Goal: Information Seeking & Learning: Learn about a topic

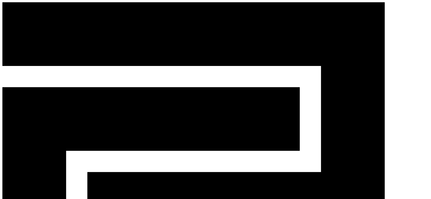
drag, startPoint x: 0, startPoint y: 0, endPoint x: 95, endPoint y: 23, distance: 97.6
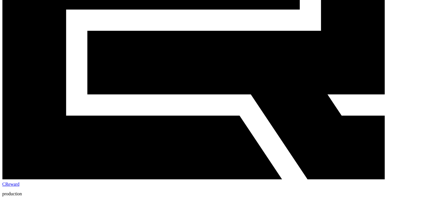
scroll to position [142, 0]
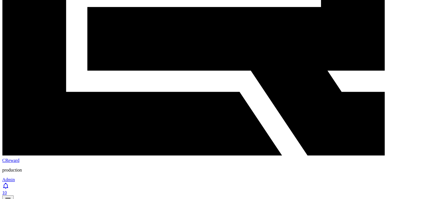
scroll to position [170, 0]
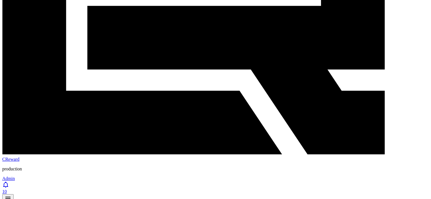
scroll to position [203, 0]
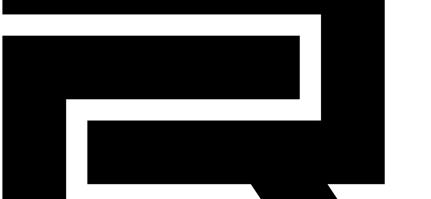
scroll to position [61, 0]
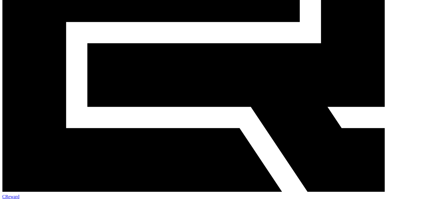
scroll to position [146, 0]
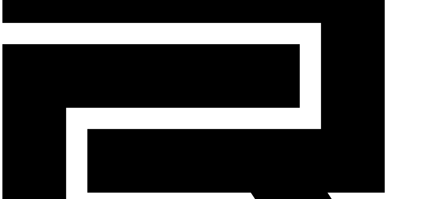
scroll to position [33, 0]
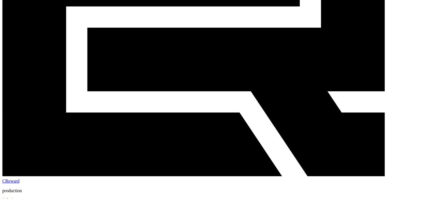
scroll to position [146, 0]
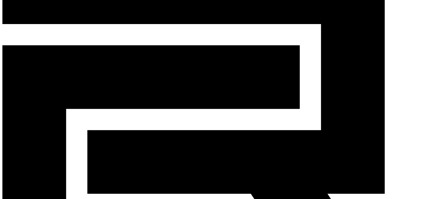
scroll to position [33, 0]
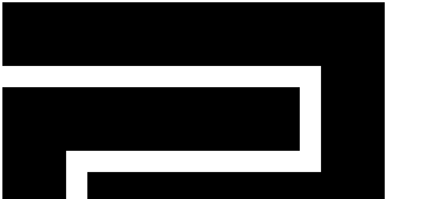
scroll to position [0, 0]
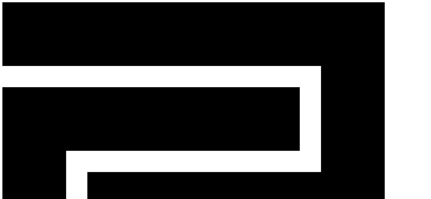
type input "**********"
type input "*"
type input "****"
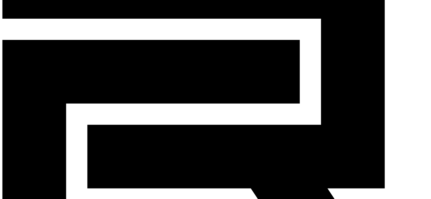
scroll to position [57, 0]
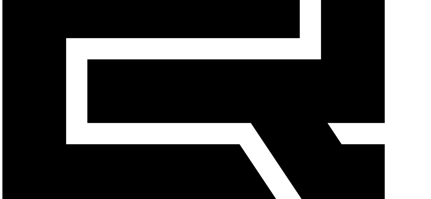
scroll to position [113, 0]
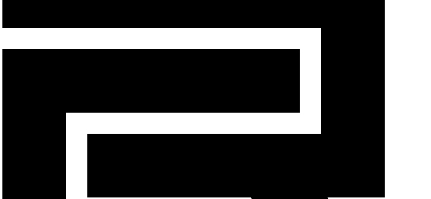
scroll to position [28, 0]
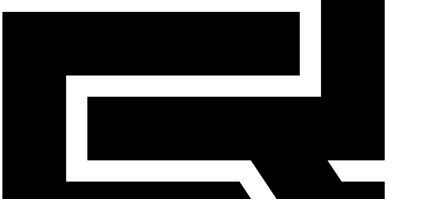
scroll to position [85, 0]
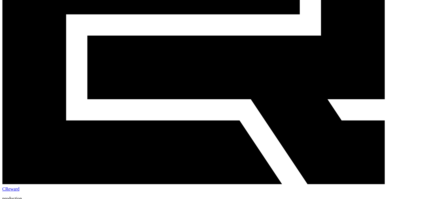
scroll to position [142, 0]
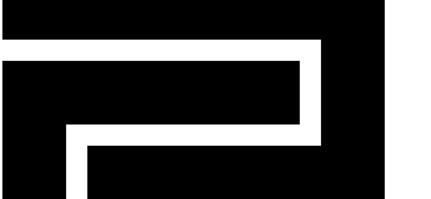
scroll to position [0, 0]
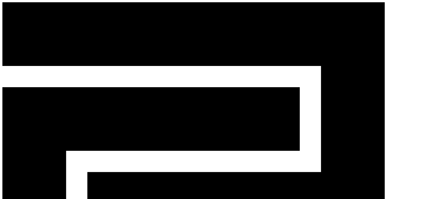
type input "*****"
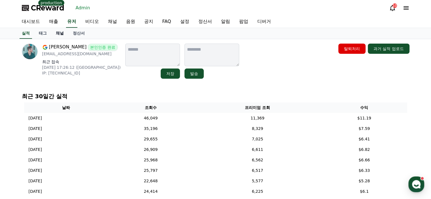
click at [59, 35] on link "채널" at bounding box center [59, 33] width 17 height 11
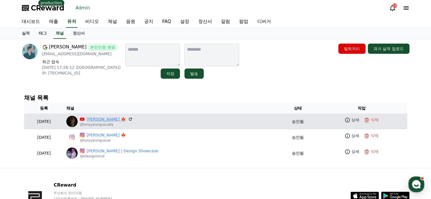
click at [116, 117] on link "Tony Yeung 🍁" at bounding box center [106, 119] width 39 height 6
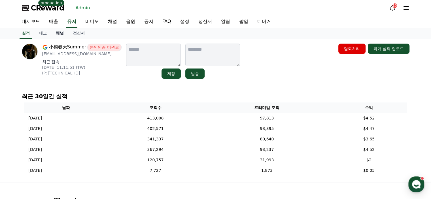
click at [62, 34] on link "채널" at bounding box center [59, 33] width 17 height 11
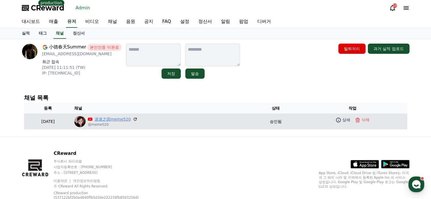
click at [120, 118] on link "迷迷之因meme520" at bounding box center [113, 119] width 36 height 6
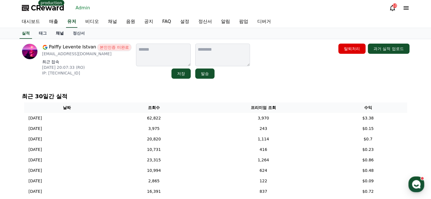
click at [61, 33] on link "채널" at bounding box center [59, 33] width 17 height 11
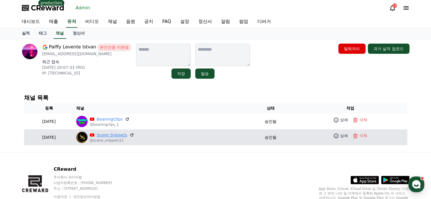
click at [127, 134] on link "Scene Snippets" at bounding box center [112, 135] width 31 height 6
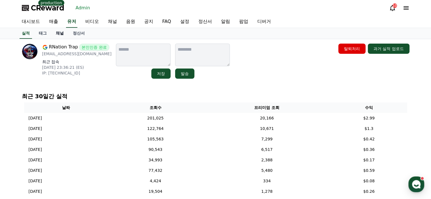
click at [60, 33] on link "채널" at bounding box center [59, 33] width 17 height 11
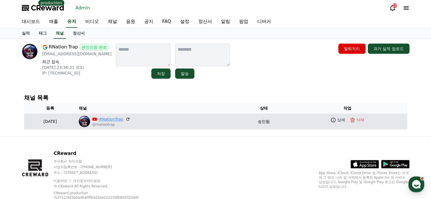
click at [123, 121] on link "RNationTrap" at bounding box center [111, 119] width 24 height 6
click at [171, 118] on div "RNationTrap @rnationtrap" at bounding box center [158, 121] width 159 height 11
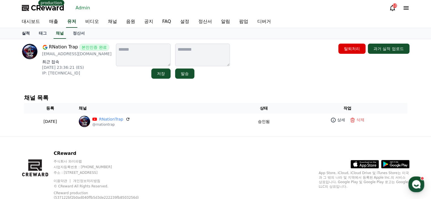
click at [25, 33] on link "실적" at bounding box center [25, 33] width 17 height 11
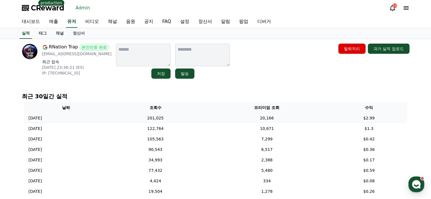
click at [199, 120] on td "201,025" at bounding box center [155, 118] width 95 height 10
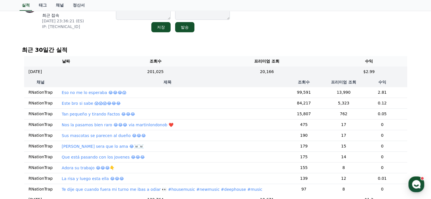
scroll to position [57, 0]
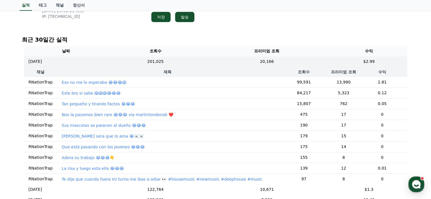
click at [94, 83] on p "Eso no me lo esperaba 😂😂😂😱" at bounding box center [94, 83] width 65 height 6
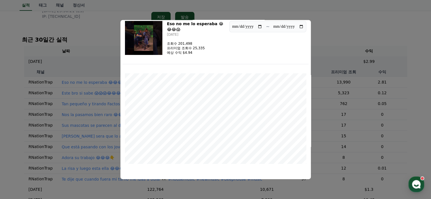
scroll to position [0, 0]
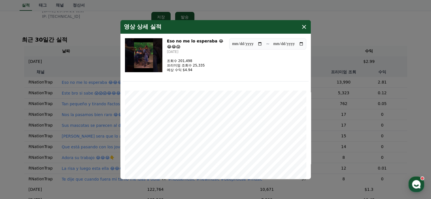
click at [305, 27] on icon "modal" at bounding box center [304, 26] width 7 height 7
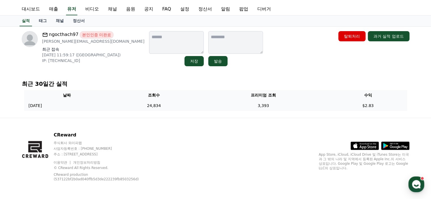
click at [110, 102] on td "2025-08-25 08/25" at bounding box center [67, 106] width 86 height 10
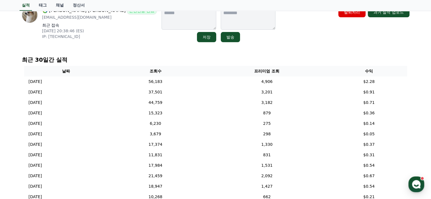
scroll to position [28, 0]
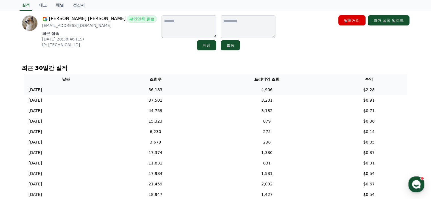
click at [193, 85] on td "56,183" at bounding box center [155, 90] width 95 height 10
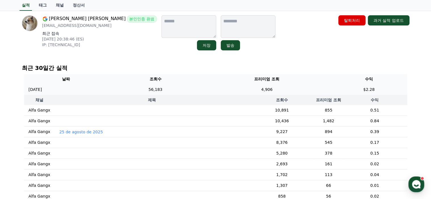
scroll to position [0, 0]
click at [121, 121] on td "‎ ‎ ‎ ‎" at bounding box center [152, 121] width 194 height 11
click at [73, 122] on td "‎ ‎ ‎ ‎" at bounding box center [152, 121] width 194 height 11
drag, startPoint x: 69, startPoint y: 120, endPoint x: 63, endPoint y: 121, distance: 6.0
click at [69, 120] on td "‎ ‎ ‎ ‎" at bounding box center [152, 121] width 194 height 11
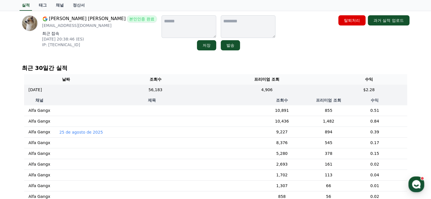
click at [60, 122] on p "‎ ‎ ‎ ‎" at bounding box center [61, 122] width 4 height 6
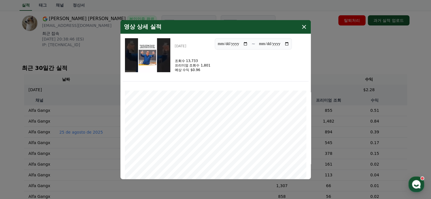
click at [301, 28] on icon "modal" at bounding box center [304, 26] width 7 height 7
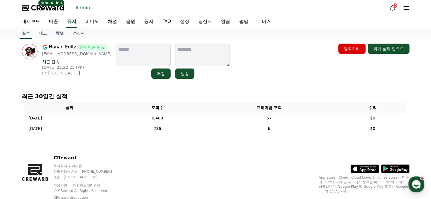
click at [232, 84] on div "Hanan Editz 본인인증 완료 editingshow0987@gmail.com 최근 접속 2025-08-19 23:22:25 (PK) IP…" at bounding box center [215, 90] width 397 height 102
click at [61, 31] on link "채널" at bounding box center [59, 33] width 17 height 11
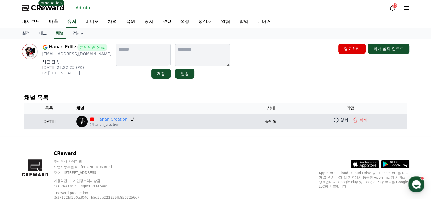
click at [123, 120] on link "Hanan Creation" at bounding box center [112, 119] width 31 height 6
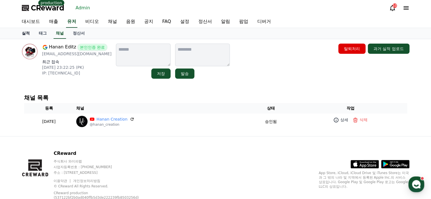
click at [26, 33] on link "실적" at bounding box center [25, 33] width 17 height 11
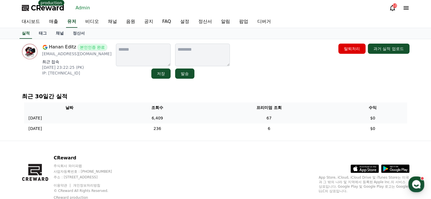
click at [189, 118] on td "6,409" at bounding box center [157, 118] width 85 height 10
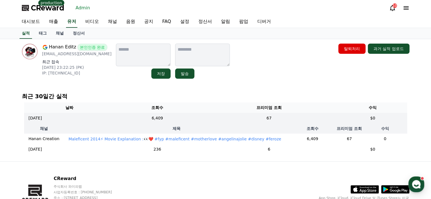
click at [193, 139] on p "Maleficent 2014⚡ Movie Explanation :👀❤️ #fyp #maleficent #motherlove #angelinaj…" at bounding box center [175, 139] width 213 height 6
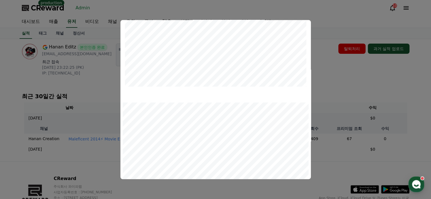
scroll to position [46, 0]
click at [322, 96] on button "close modal" at bounding box center [215, 99] width 431 height 199
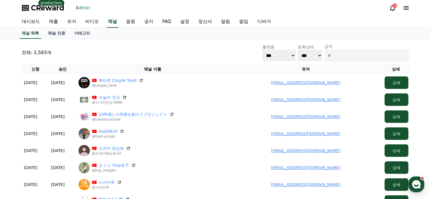
click at [75, 22] on link "유저" at bounding box center [72, 22] width 18 height 12
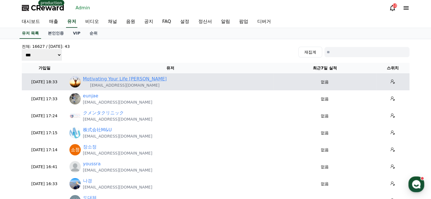
click at [118, 79] on link "Motivating Your Life Lee" at bounding box center [125, 79] width 84 height 7
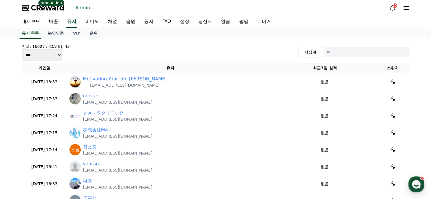
click at [113, 23] on link "채널" at bounding box center [112, 22] width 18 height 12
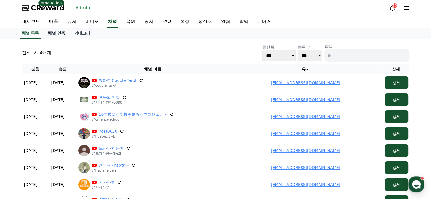
click at [55, 31] on link "채널 인증" at bounding box center [56, 33] width 26 height 11
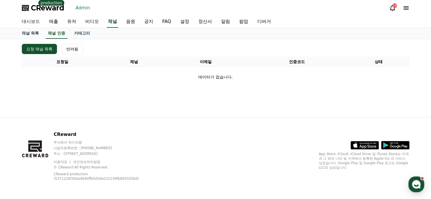
click at [34, 21] on link "대시보드" at bounding box center [30, 22] width 27 height 12
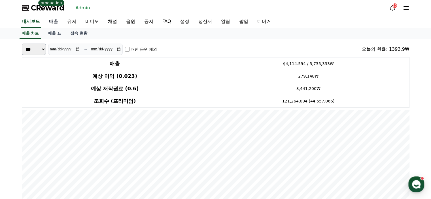
click at [57, 21] on link "매출" at bounding box center [53, 22] width 18 height 12
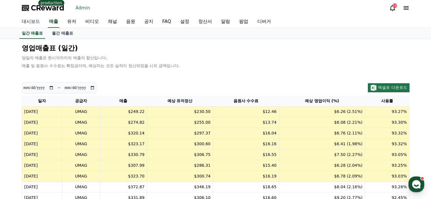
click at [36, 22] on link "대시보드" at bounding box center [30, 22] width 27 height 12
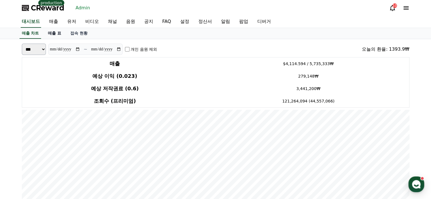
click at [60, 35] on link "매출 표" at bounding box center [54, 33] width 22 height 11
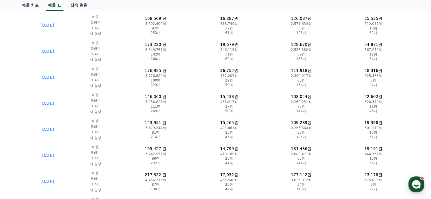
scroll to position [453, 0]
